Goal: Complete application form: Complete application form

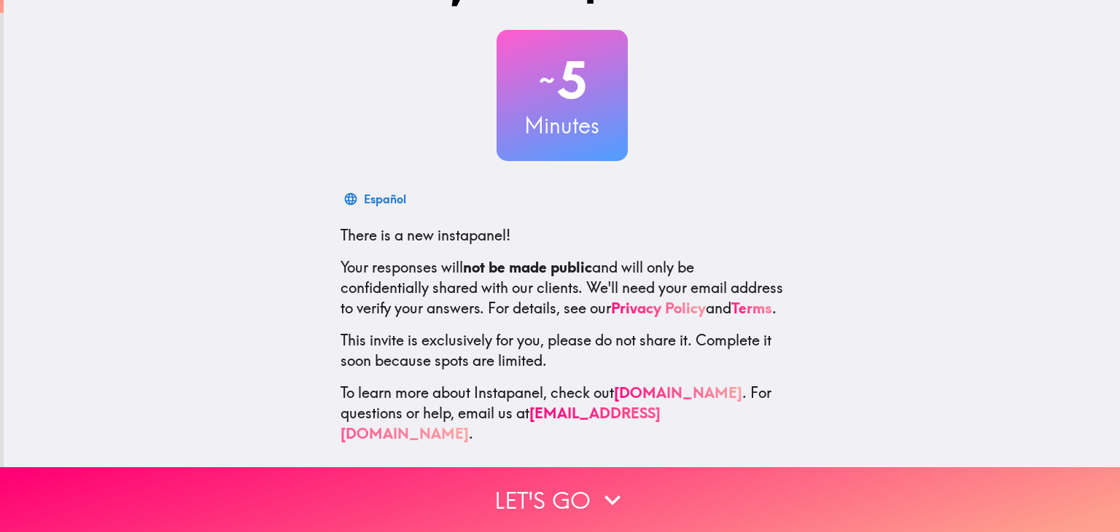
scroll to position [76, 0]
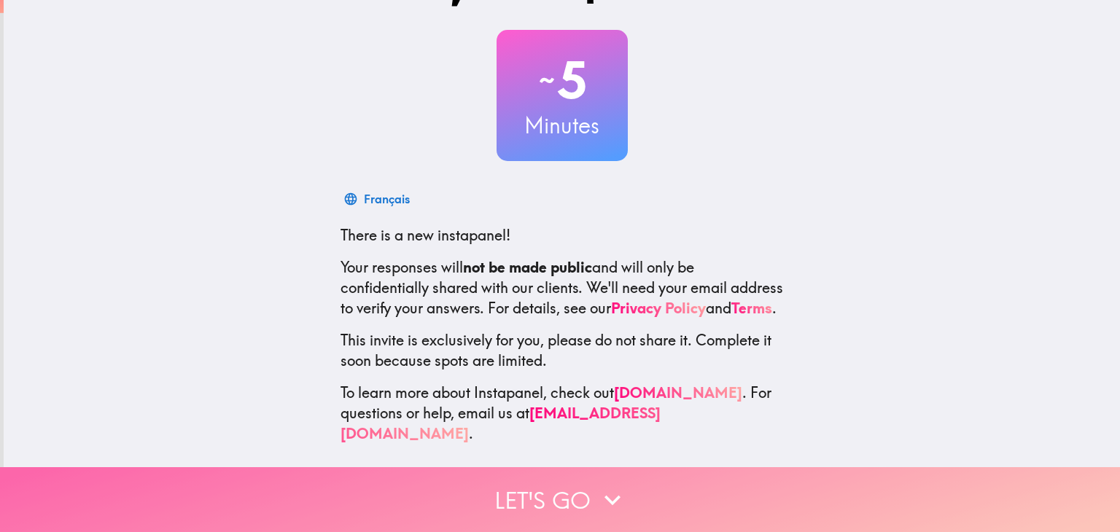
click at [560, 505] on button "Let's go" at bounding box center [560, 499] width 1120 height 65
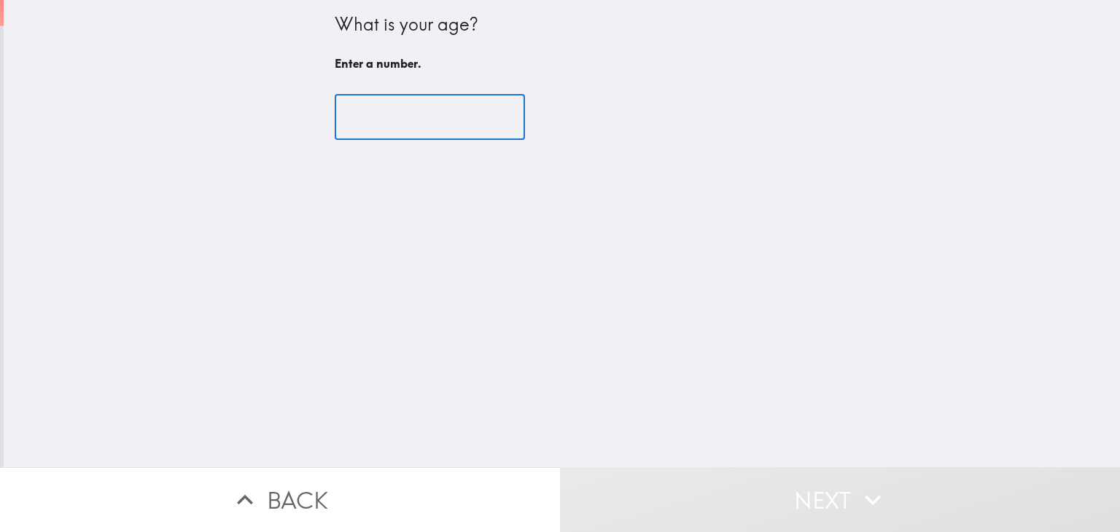
click at [367, 129] on input "number" at bounding box center [430, 117] width 190 height 45
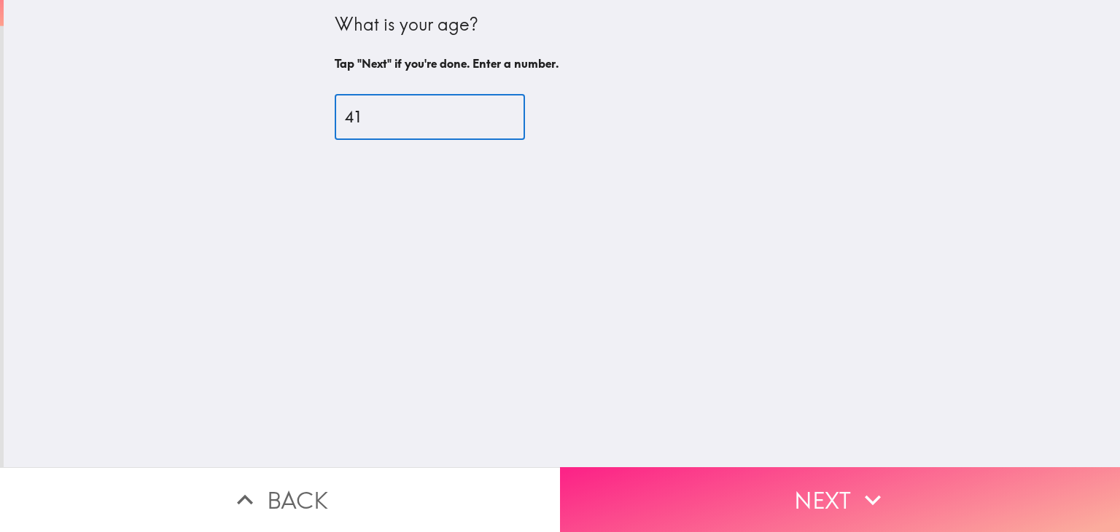
type input "41"
click at [811, 494] on button "Next" at bounding box center [840, 499] width 560 height 65
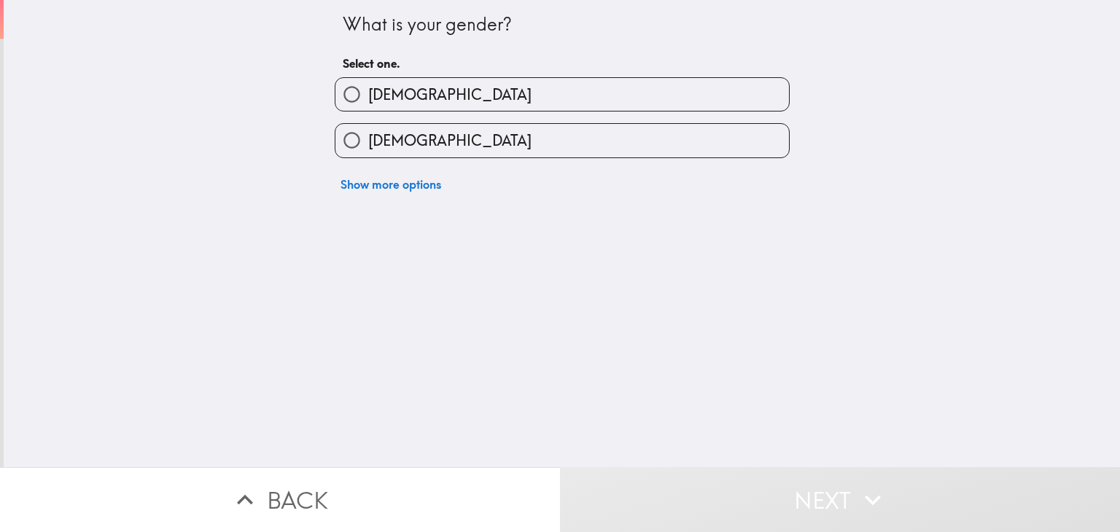
click at [388, 99] on span "[DEMOGRAPHIC_DATA]" at bounding box center [449, 95] width 163 height 20
click at [368, 99] on input "[DEMOGRAPHIC_DATA]" at bounding box center [351, 94] width 33 height 33
radio input "true"
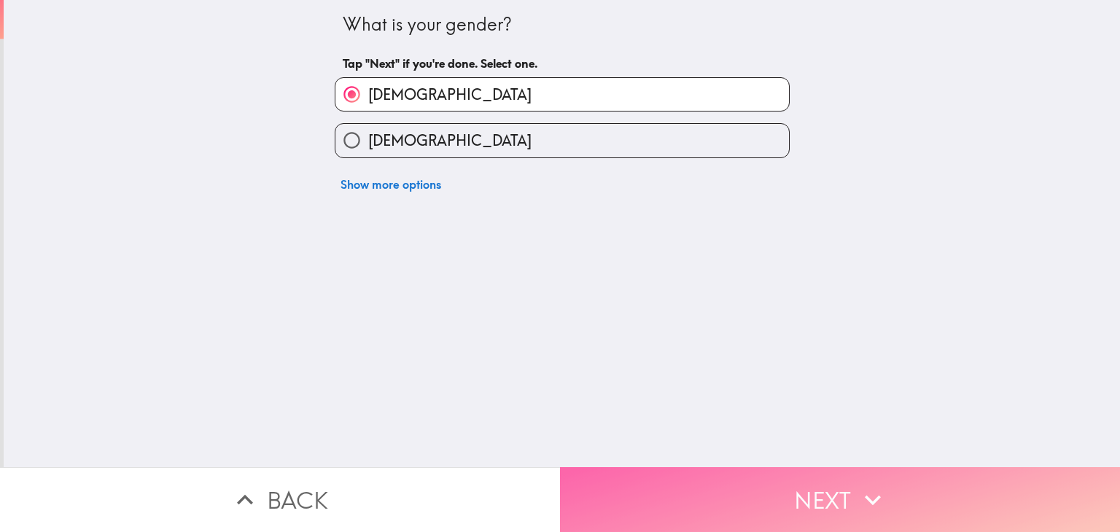
click at [840, 475] on button "Next" at bounding box center [840, 499] width 560 height 65
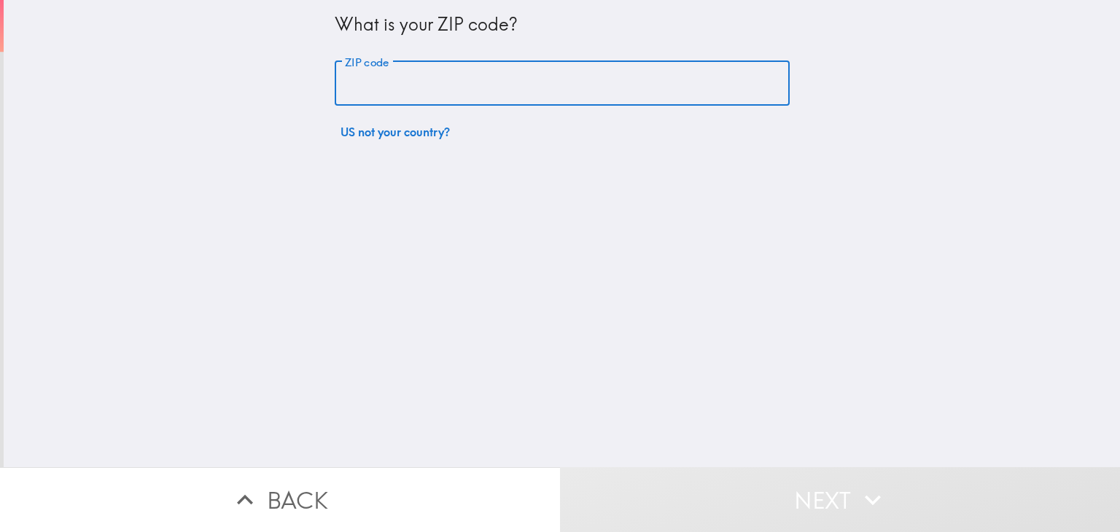
click at [419, 93] on input "ZIP code" at bounding box center [562, 83] width 455 height 45
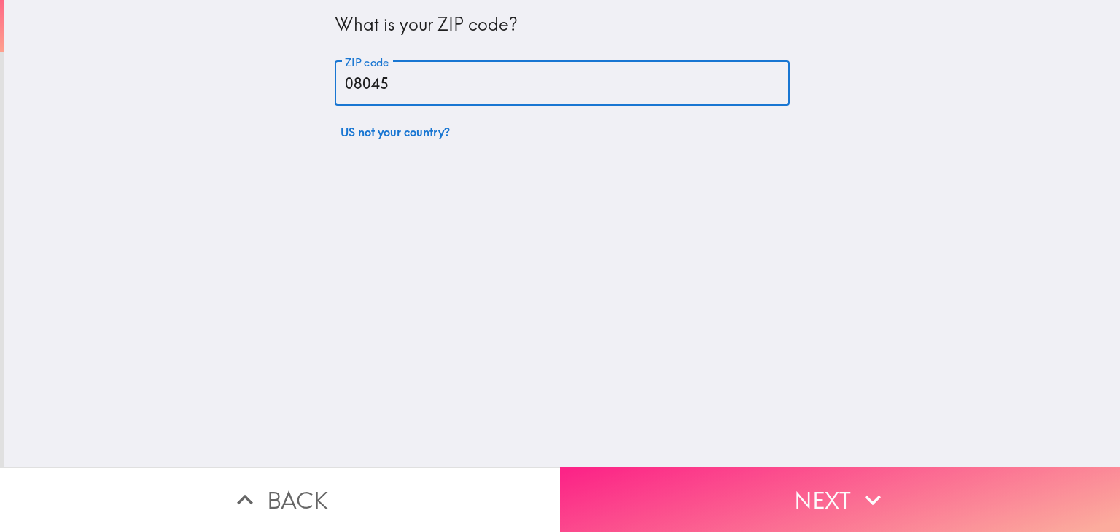
type input "08045"
click at [754, 482] on button "Next" at bounding box center [840, 499] width 560 height 65
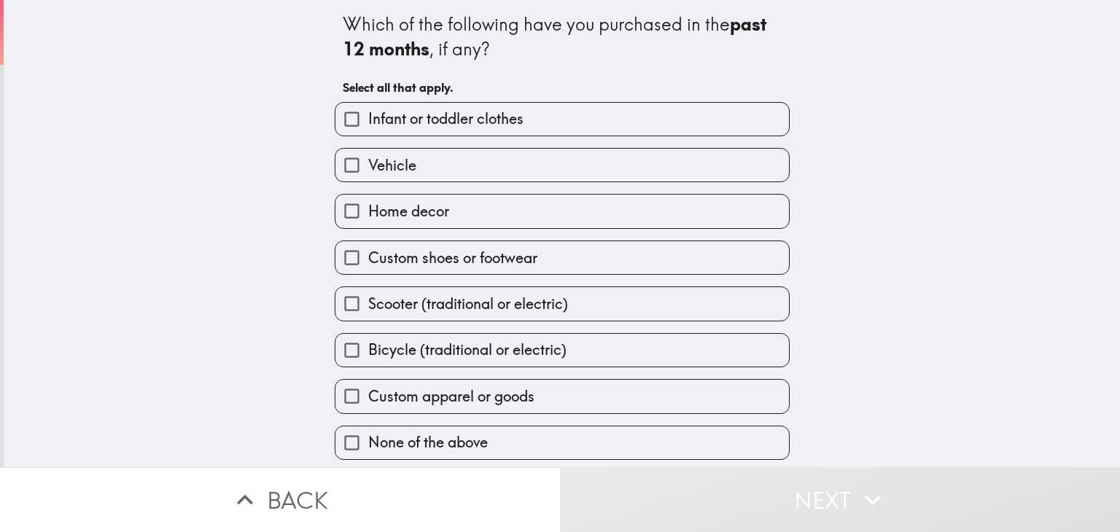
click at [389, 128] on span "Infant or toddler clothes" at bounding box center [445, 119] width 155 height 20
click at [368, 128] on input "Infant or toddler clothes" at bounding box center [351, 119] width 33 height 33
checkbox input "true"
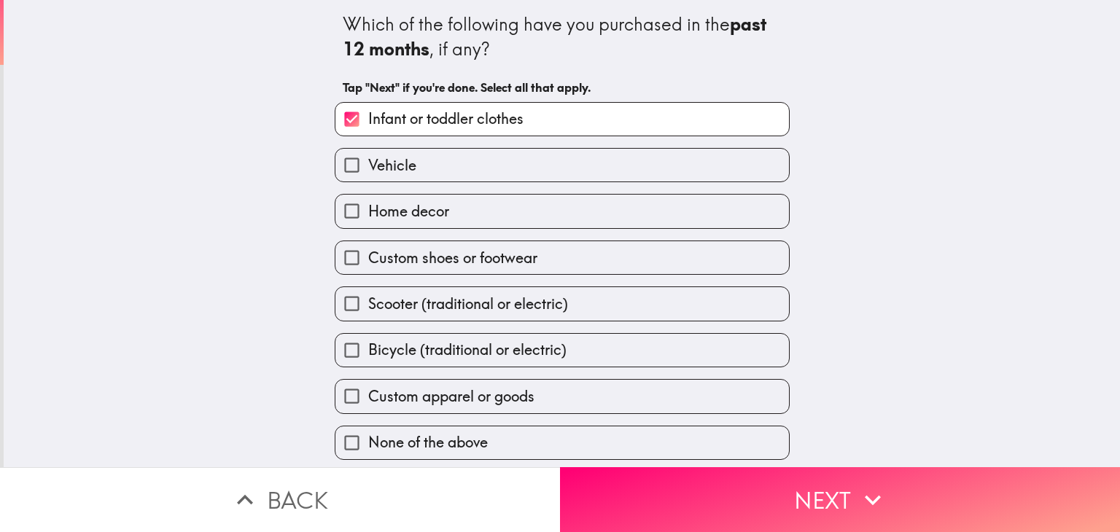
click at [378, 167] on span "Vehicle" at bounding box center [392, 165] width 48 height 20
click at [368, 167] on input "Vehicle" at bounding box center [351, 165] width 33 height 33
checkbox input "true"
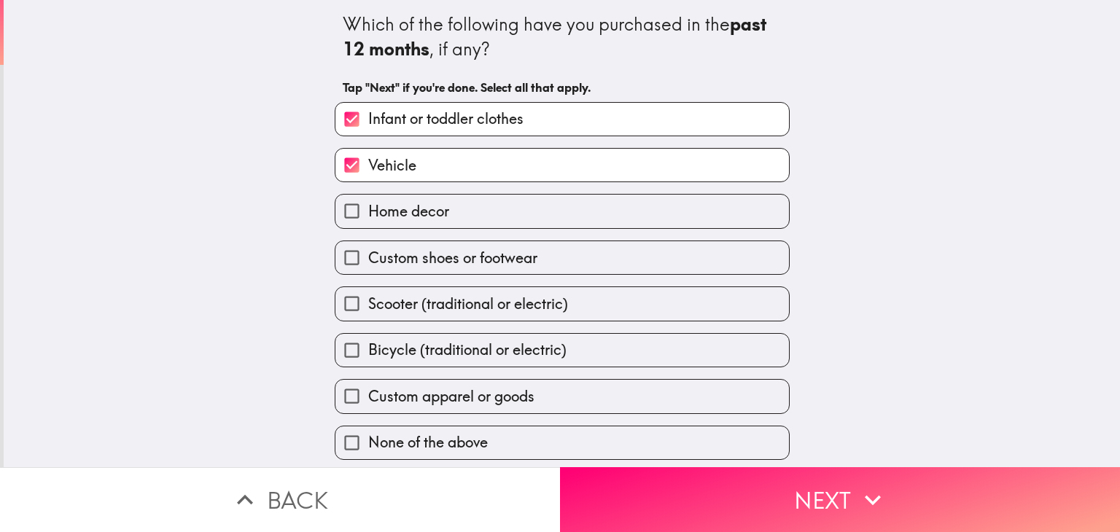
click at [385, 222] on label "Home decor" at bounding box center [561, 211] width 453 height 33
click at [368, 222] on input "Home decor" at bounding box center [351, 211] width 33 height 33
checkbox input "true"
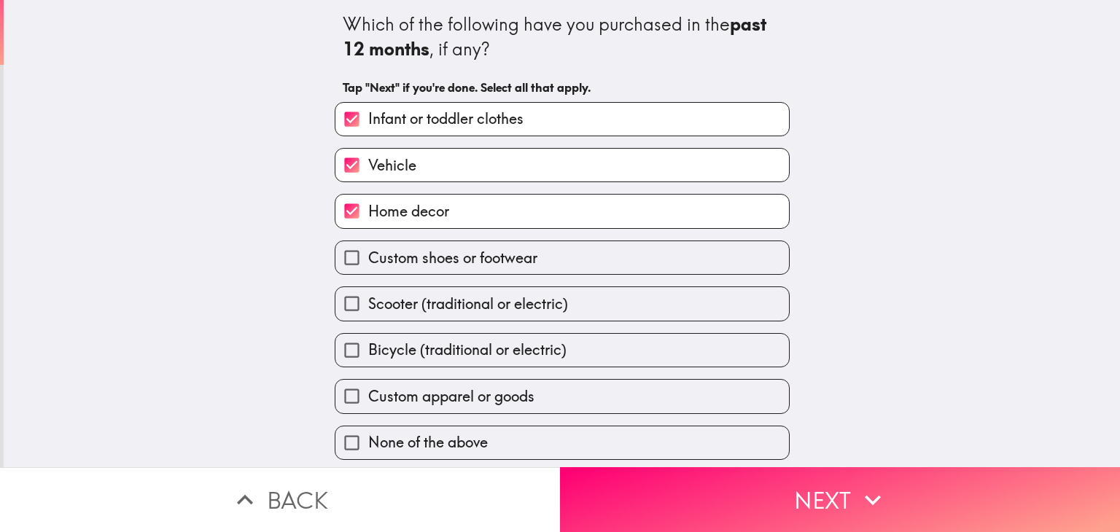
click at [389, 260] on span "Custom shoes or footwear" at bounding box center [452, 258] width 169 height 20
click at [368, 260] on input "Custom shoes or footwear" at bounding box center [351, 257] width 33 height 33
checkbox input "true"
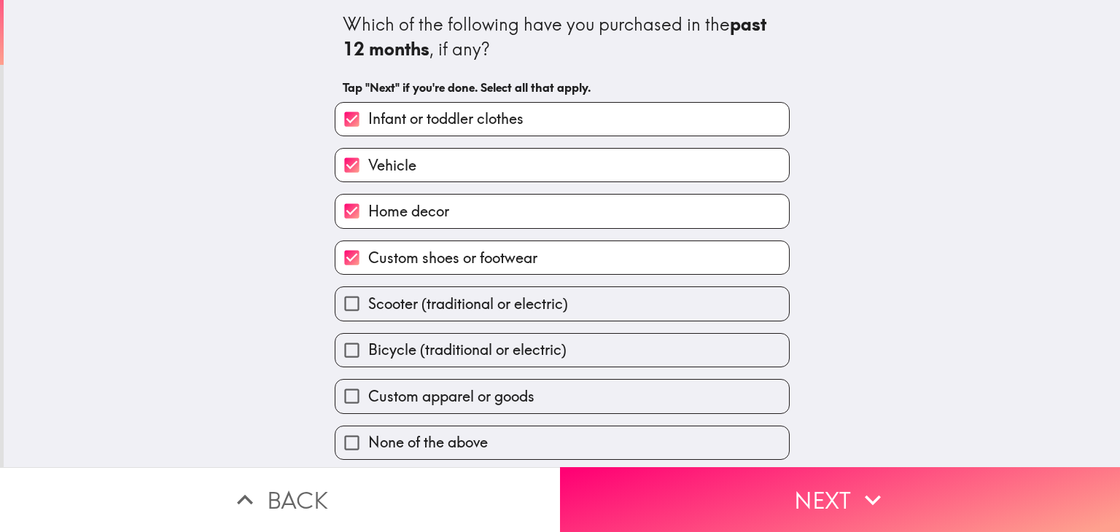
drag, startPoint x: 381, startPoint y: 324, endPoint x: 378, endPoint y: 361, distance: 36.6
click at [381, 325] on div "Bicycle (traditional or electric)" at bounding box center [556, 344] width 467 height 46
click at [378, 372] on div "Custom apparel or goods" at bounding box center [556, 390] width 467 height 46
click at [389, 403] on span "Custom apparel or goods" at bounding box center [451, 396] width 166 height 20
click at [368, 403] on input "Custom apparel or goods" at bounding box center [351, 396] width 33 height 33
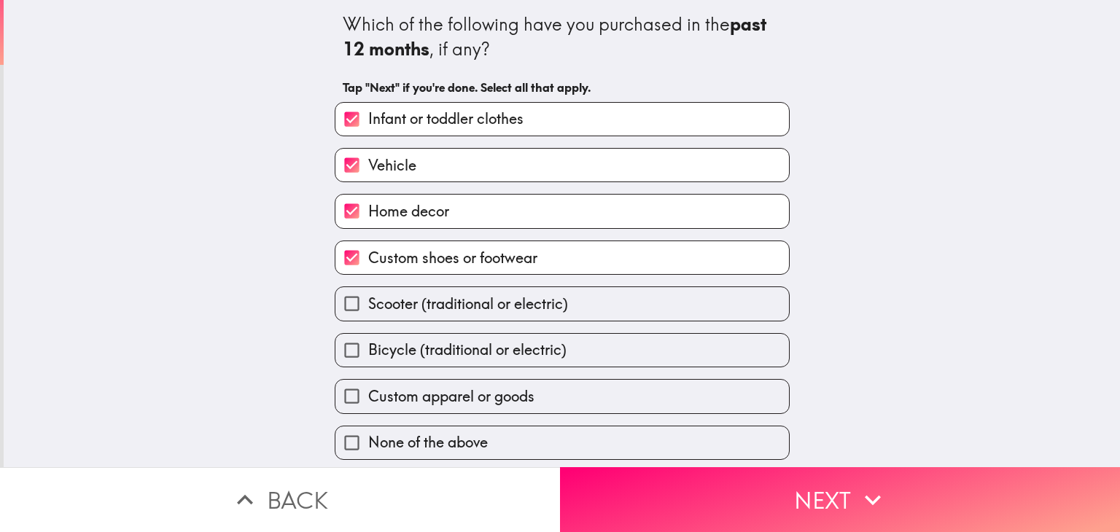
checkbox input "true"
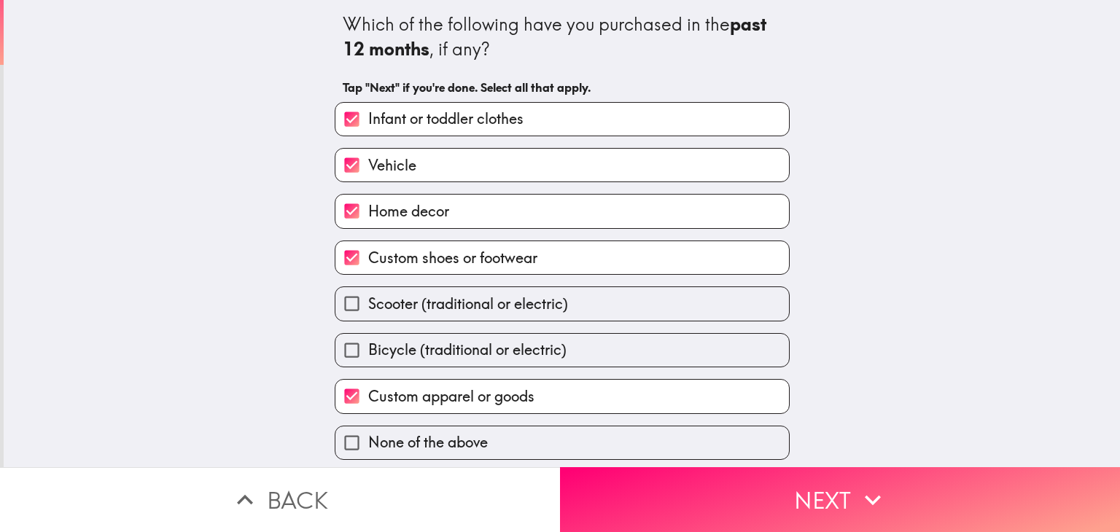
click at [372, 342] on span "Bicycle (traditional or electric)" at bounding box center [467, 350] width 198 height 20
click at [368, 342] on input "Bicycle (traditional or electric)" at bounding box center [351, 350] width 33 height 33
checkbox input "true"
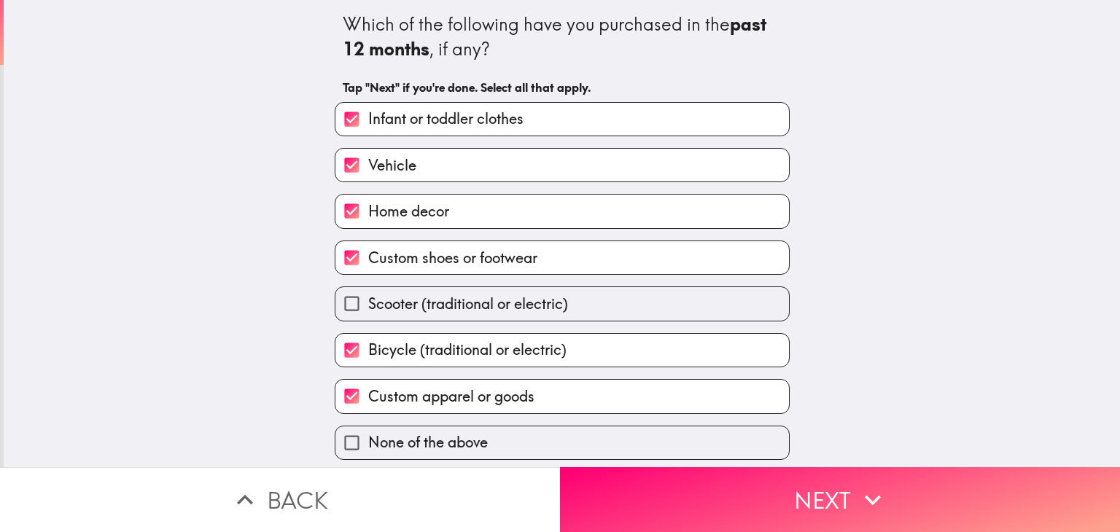
click at [373, 305] on span "Scooter (traditional or electric)" at bounding box center [468, 304] width 200 height 20
click at [368, 305] on input "Scooter (traditional or electric)" at bounding box center [351, 303] width 33 height 33
checkbox input "true"
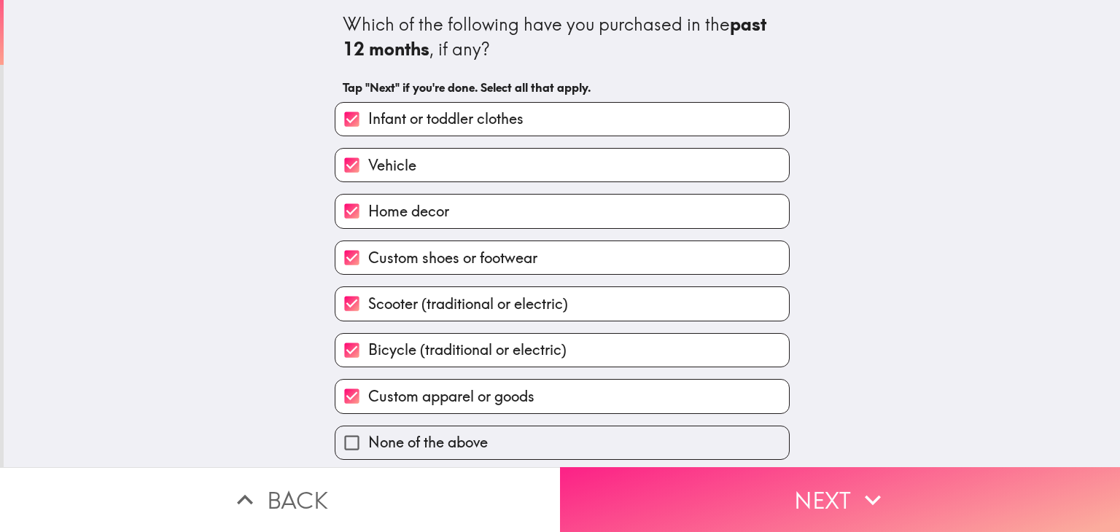
click at [819, 484] on button "Next" at bounding box center [840, 499] width 560 height 65
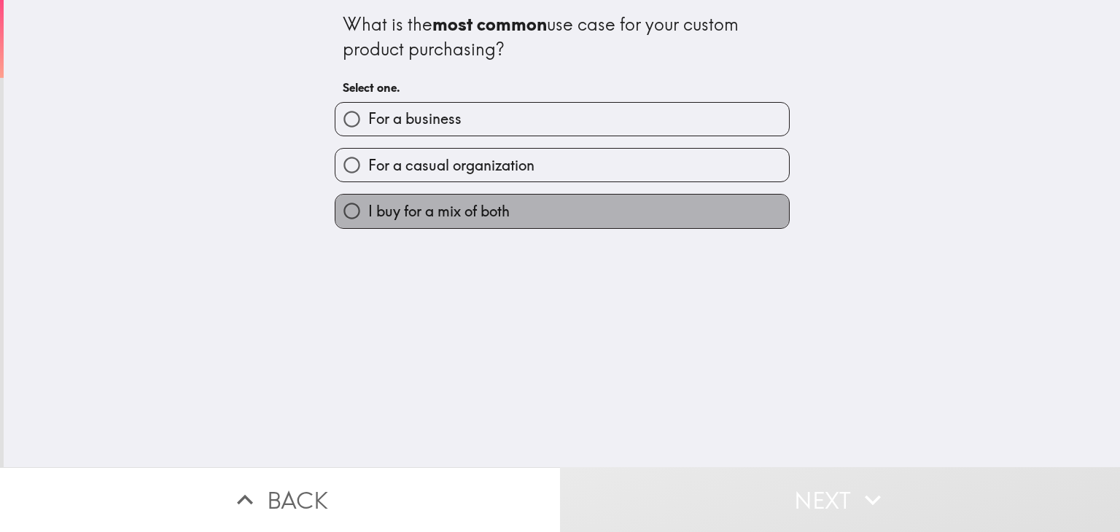
click at [397, 208] on span "I buy for a mix of both" at bounding box center [438, 211] width 141 height 20
click at [368, 208] on input "I buy for a mix of both" at bounding box center [351, 211] width 33 height 33
radio input "true"
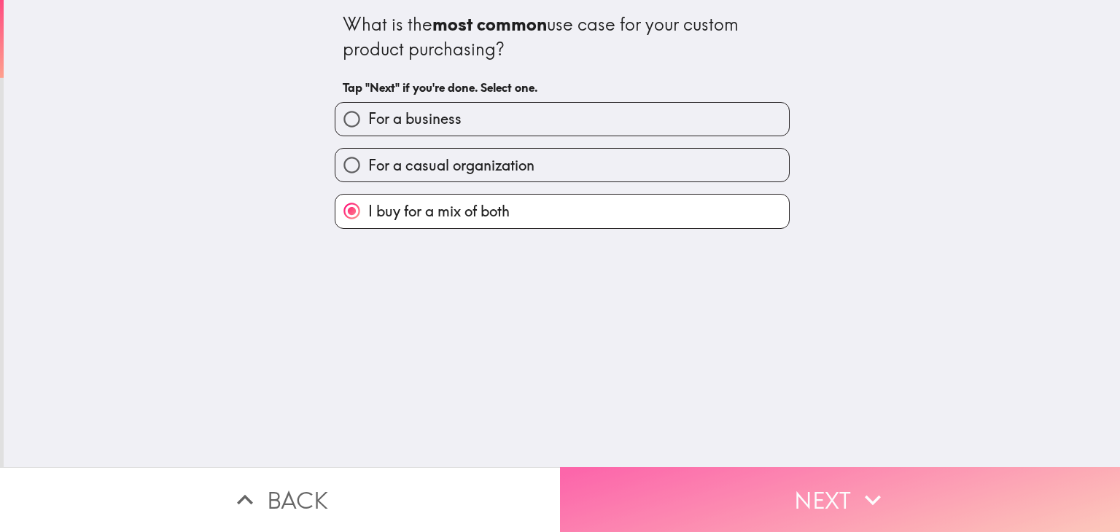
click at [795, 491] on button "Next" at bounding box center [840, 499] width 560 height 65
